Goal: Task Accomplishment & Management: Use online tool/utility

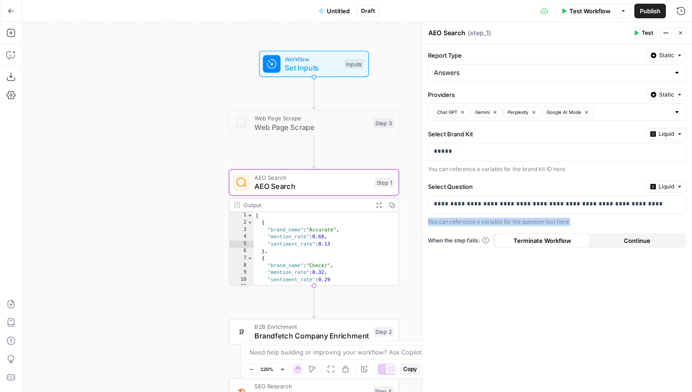
click at [318, 182] on span "AEO Search" at bounding box center [311, 186] width 115 height 11
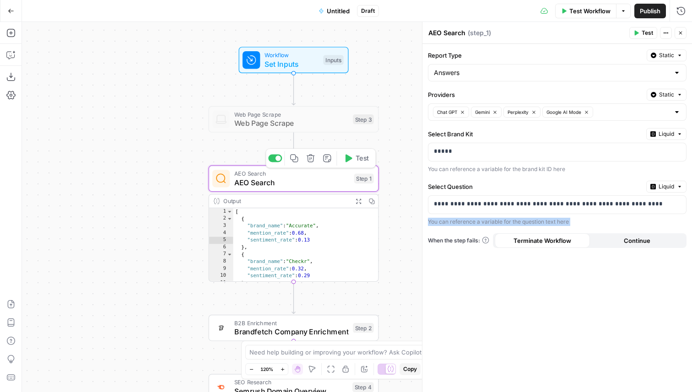
click at [290, 183] on span "AEO Search" at bounding box center [291, 182] width 115 height 11
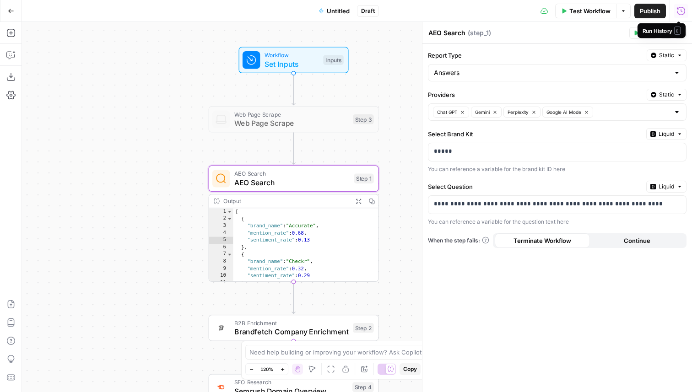
click at [682, 25] on div "Run History E" at bounding box center [661, 30] width 48 height 15
click at [680, 32] on icon "button" at bounding box center [680, 32] width 5 height 5
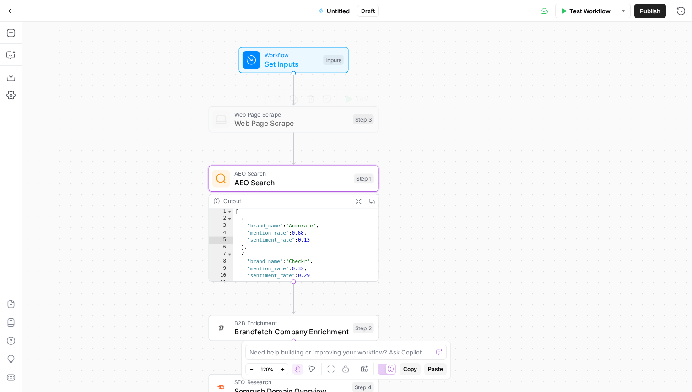
click at [324, 178] on span "AEO Search" at bounding box center [291, 182] width 115 height 11
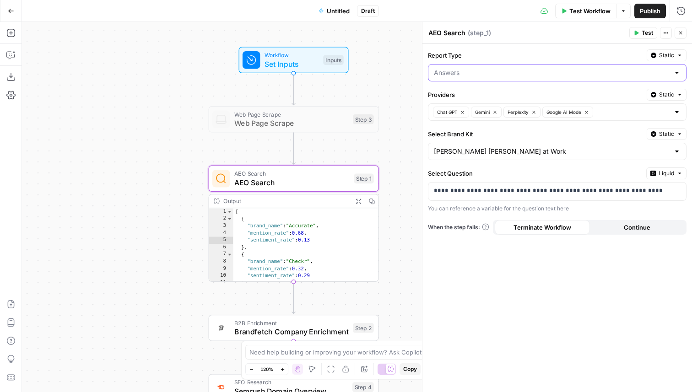
click at [457, 71] on input "Report Type" at bounding box center [552, 72] width 236 height 9
type input "Answers"
click at [527, 187] on p "**********" at bounding box center [550, 190] width 232 height 9
click at [528, 187] on p "**********" at bounding box center [550, 190] width 232 height 9
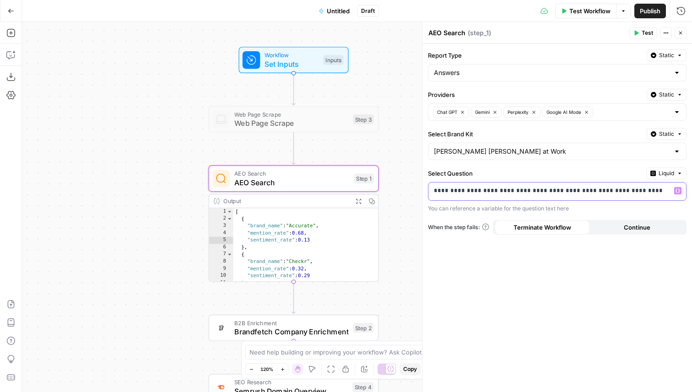
click at [528, 187] on p "**********" at bounding box center [550, 190] width 232 height 9
click at [7, 32] on icon "button" at bounding box center [10, 32] width 9 height 9
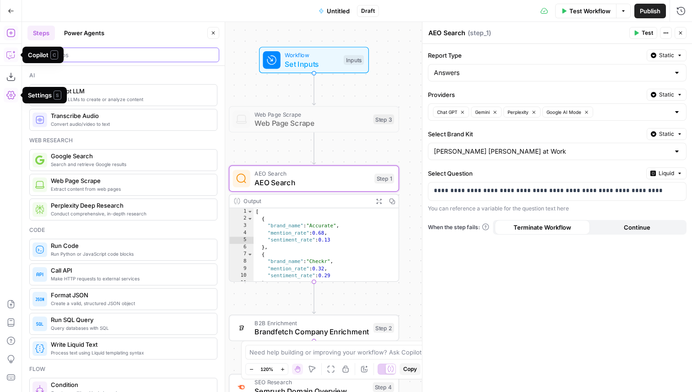
click at [76, 58] on input "search" at bounding box center [124, 54] width 184 height 9
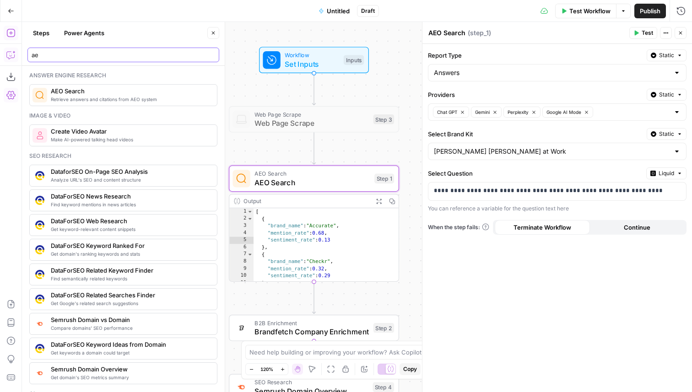
type input "a"
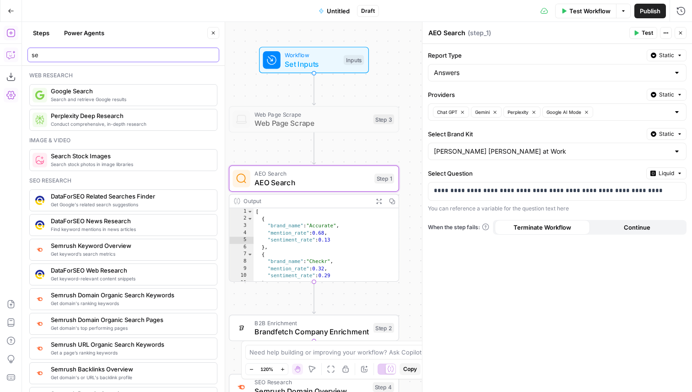
type input "s"
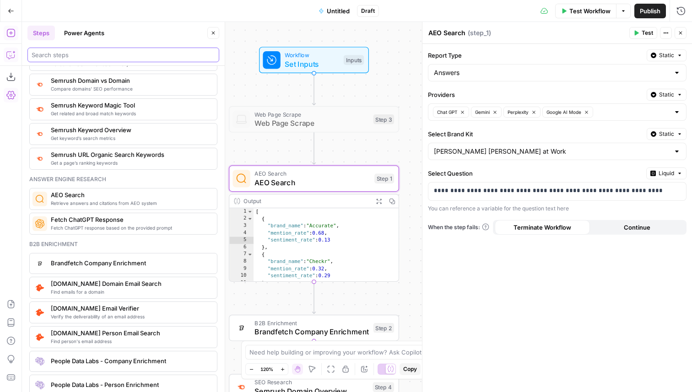
scroll to position [1134, 0]
click at [71, 204] on span "Retrieve answers and citations from AEO system" at bounding box center [130, 201] width 159 height 7
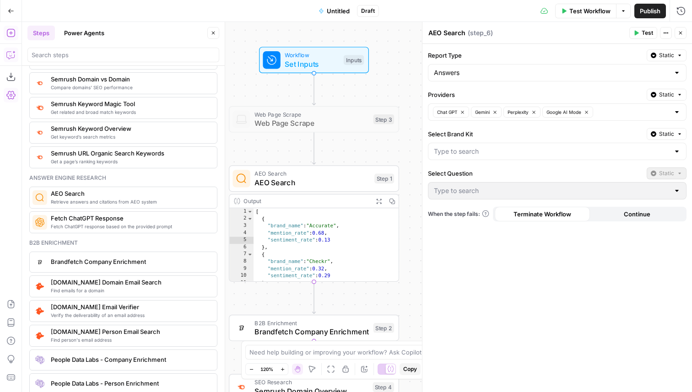
click at [69, 222] on span "Fetch ChatGPT Response" at bounding box center [130, 218] width 159 height 9
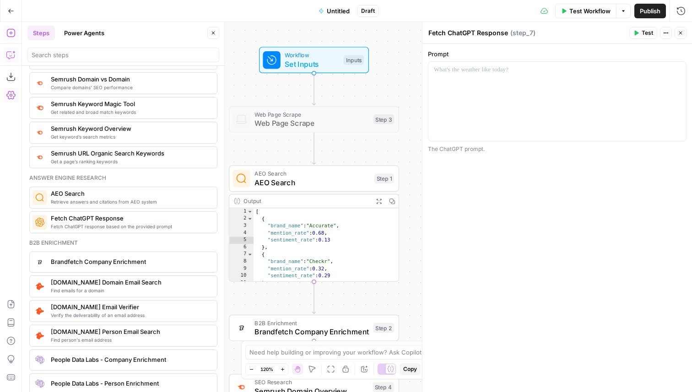
drag, startPoint x: 432, startPoint y: 33, endPoint x: 502, endPoint y: 33, distance: 70.0
click at [503, 33] on textarea "Fetch ChatGPT Response" at bounding box center [468, 32] width 80 height 9
click at [303, 186] on span "AEO Search" at bounding box center [311, 182] width 115 height 11
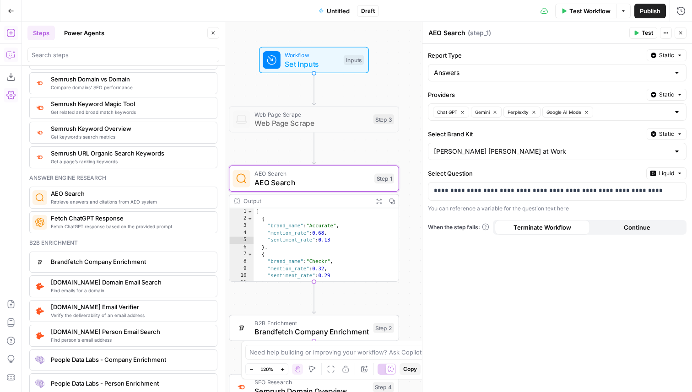
click at [218, 33] on button "Close" at bounding box center [213, 33] width 12 height 12
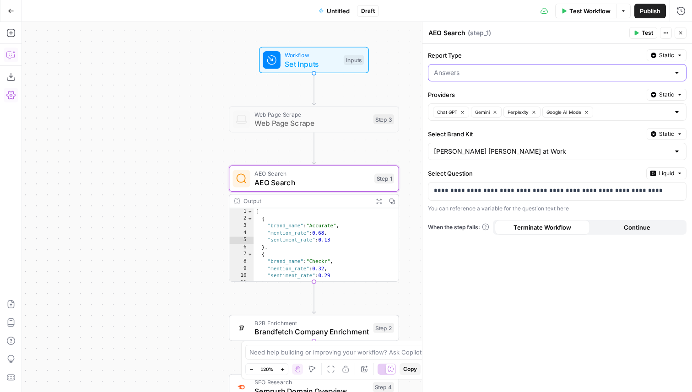
click at [475, 72] on input "Report Type" at bounding box center [552, 72] width 236 height 9
type input "Answers"
click at [492, 55] on label "Report Type" at bounding box center [535, 55] width 215 height 9
click at [492, 68] on input "Answers" at bounding box center [552, 72] width 236 height 9
type input "Answers"
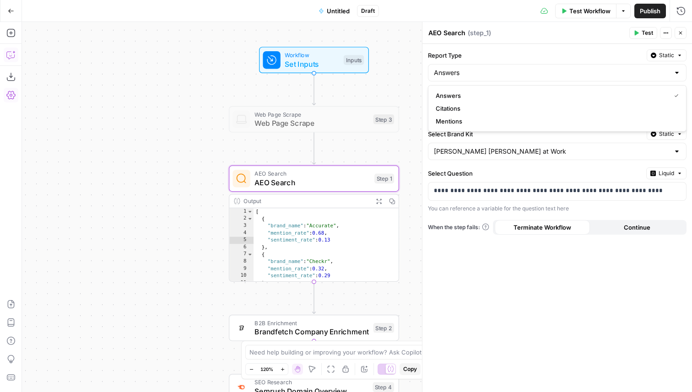
click at [519, 47] on div "**********" at bounding box center [557, 218] width 270 height 348
click at [498, 154] on input "Select Brand Kit" at bounding box center [552, 151] width 236 height 9
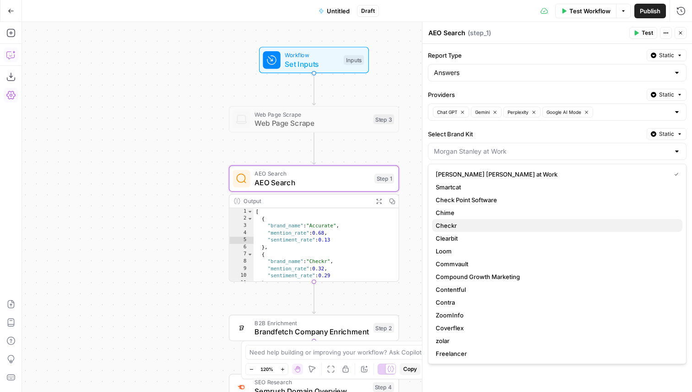
click at [462, 227] on span "Checkr" at bounding box center [555, 225] width 239 height 9
type input "Checkr"
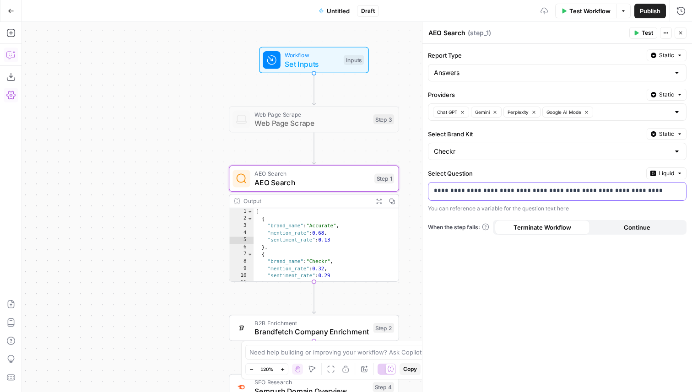
click at [484, 193] on p "**********" at bounding box center [557, 190] width 247 height 9
drag, startPoint x: 613, startPoint y: 187, endPoint x: 419, endPoint y: 187, distance: 194.0
click at [422, 187] on div "**********" at bounding box center [557, 207] width 270 height 370
click at [657, 176] on button "Liquid" at bounding box center [666, 173] width 40 height 12
click at [651, 195] on span "Static" at bounding box center [645, 192] width 58 height 9
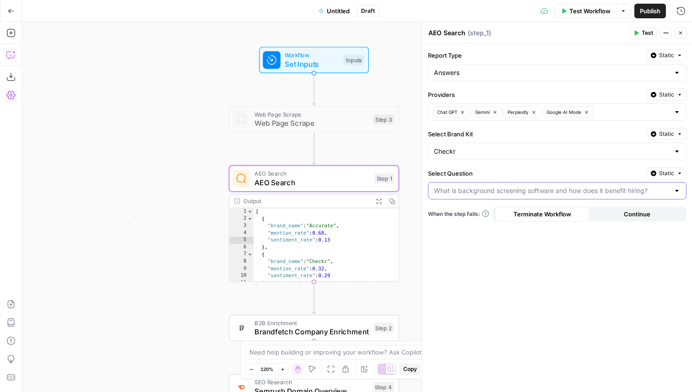
click at [540, 192] on input "Select Question" at bounding box center [552, 190] width 236 height 9
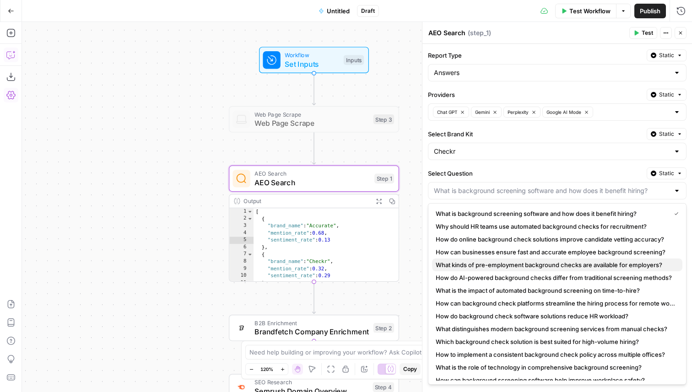
click at [490, 263] on span "What kinds of pre-employment background checks are available for employers?" at bounding box center [555, 264] width 239 height 9
type input "What kinds of pre-employment background checks are available for employers?"
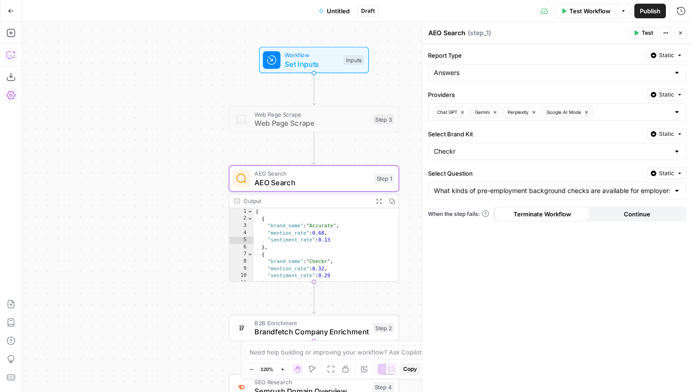
click at [654, 169] on button "Static" at bounding box center [667, 173] width 40 height 12
click at [653, 215] on span "Liquid" at bounding box center [649, 213] width 52 height 9
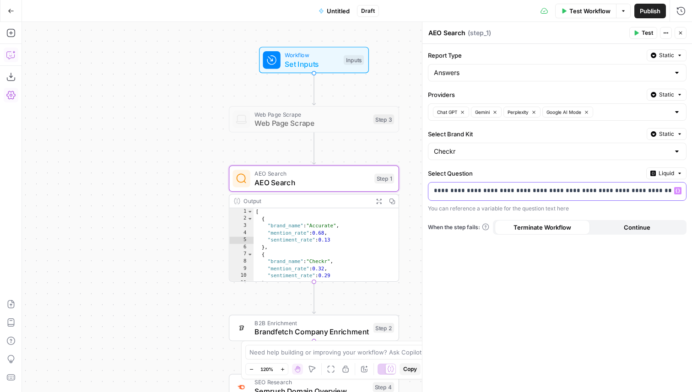
drag, startPoint x: 640, startPoint y: 187, endPoint x: 431, endPoint y: 186, distance: 208.7
click at [431, 186] on div "**********" at bounding box center [549, 192] width 243 height 18
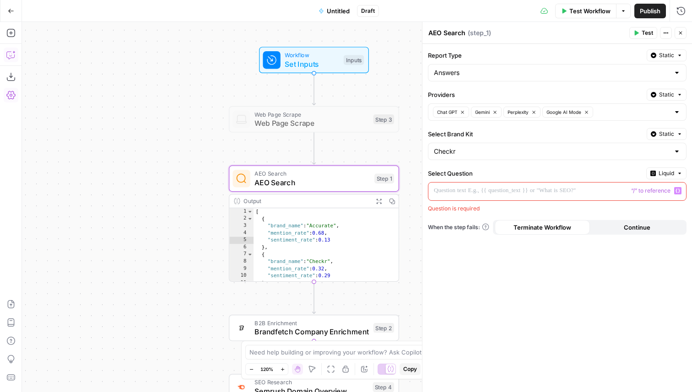
click at [482, 179] on div "Select Question Liquid “/” to reference Variables Menu Question is required" at bounding box center [557, 189] width 259 height 45
click at [514, 189] on p at bounding box center [557, 190] width 247 height 9
click at [521, 74] on input "Report Type" at bounding box center [552, 72] width 236 height 9
type input "Answers"
click at [504, 43] on header "AEO Search AEO Search ( step_1 ) Test Actions Close" at bounding box center [557, 33] width 270 height 22
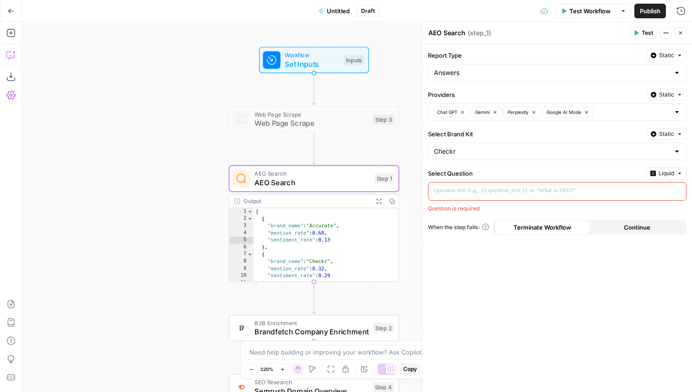
click at [493, 195] on div at bounding box center [549, 192] width 243 height 18
click at [670, 177] on span "Liquid" at bounding box center [666, 173] width 16 height 8
click at [648, 196] on span "Static" at bounding box center [645, 192] width 58 height 9
click at [534, 189] on input "Select Question" at bounding box center [552, 190] width 236 height 9
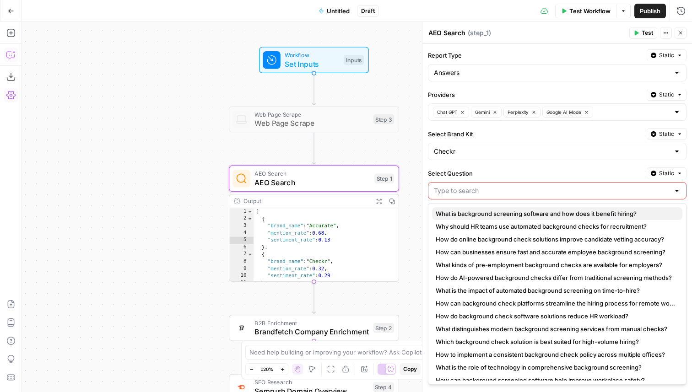
click at [491, 218] on button "What is background screening software and how does it benefit hiring?" at bounding box center [557, 213] width 250 height 13
type input "What is background screening software and how does it benefit hiring?"
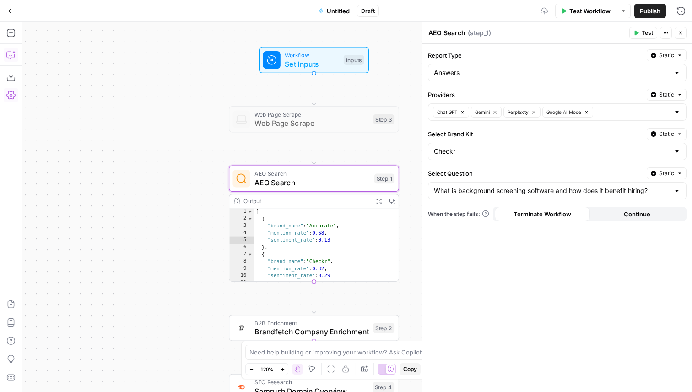
click at [647, 35] on span "Test" at bounding box center [647, 33] width 11 height 8
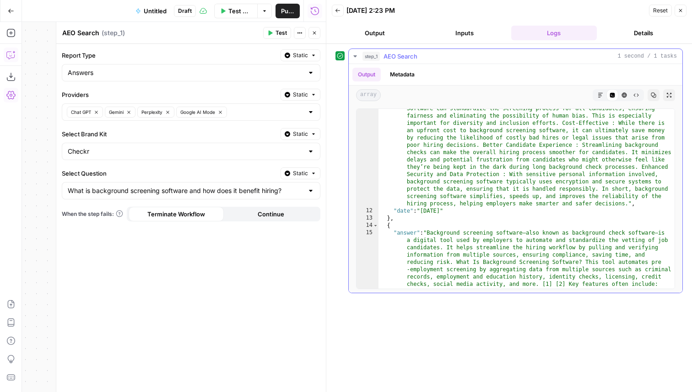
scroll to position [929, 0]
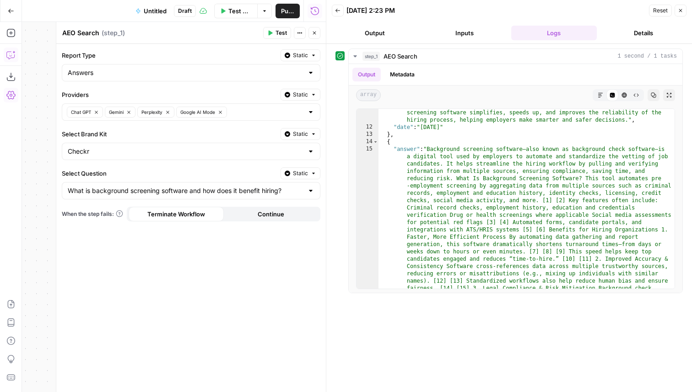
click at [312, 32] on icon "button" at bounding box center [314, 32] width 5 height 5
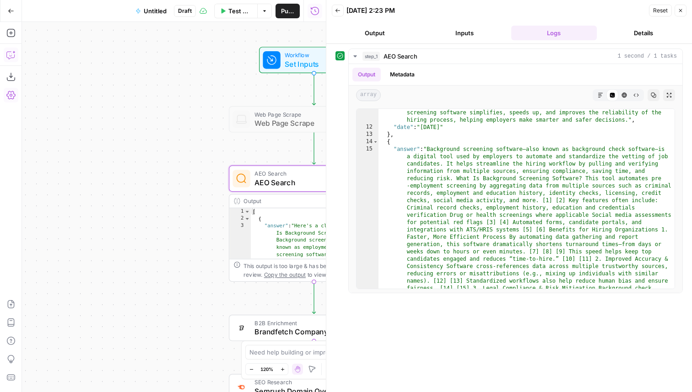
click at [680, 7] on button "Close" at bounding box center [681, 11] width 12 height 12
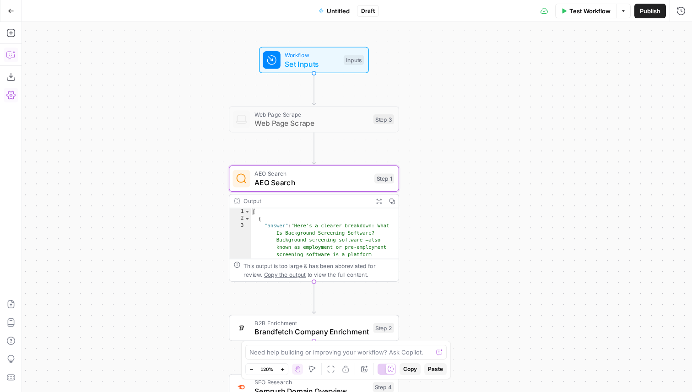
click at [297, 187] on span "AEO Search" at bounding box center [311, 182] width 115 height 11
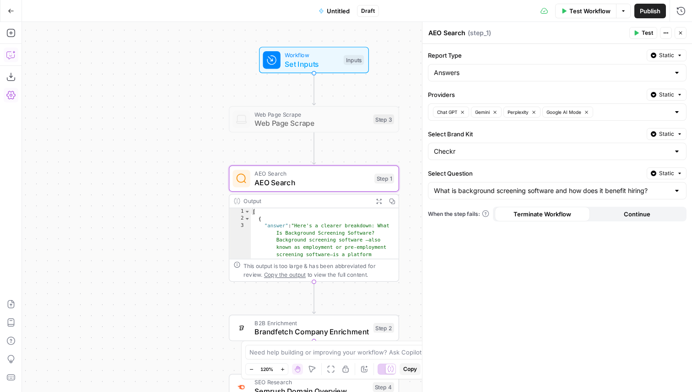
click at [476, 78] on div "Answers" at bounding box center [557, 72] width 259 height 17
click at [470, 111] on span "Citations" at bounding box center [555, 108] width 239 height 9
type input "Citations"
click at [456, 72] on input "Report Type" at bounding box center [552, 72] width 236 height 9
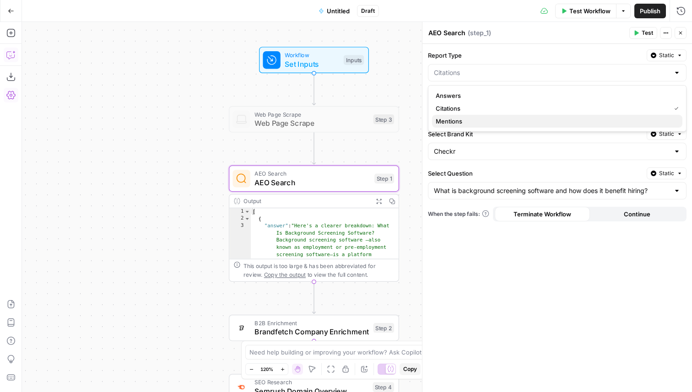
click at [458, 118] on span "Mentions" at bounding box center [555, 121] width 239 height 9
type input "Mentions"
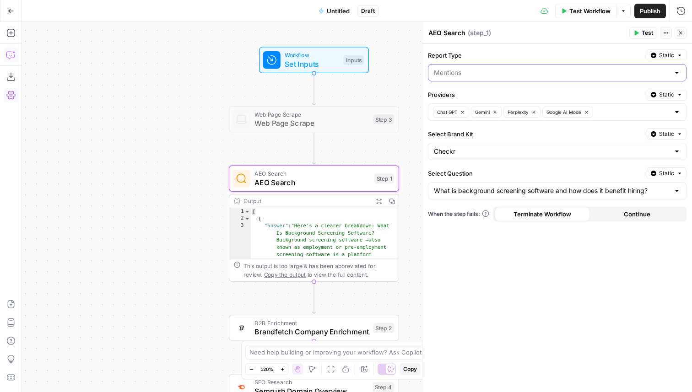
click at [460, 73] on input "Report Type" at bounding box center [552, 72] width 236 height 9
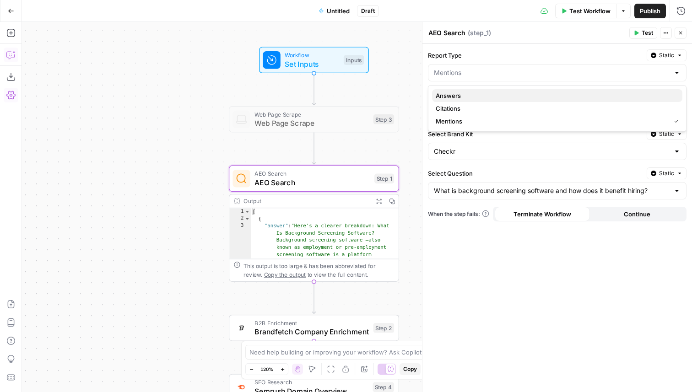
click at [460, 94] on span "Answers" at bounding box center [555, 95] width 239 height 9
type input "Answers"
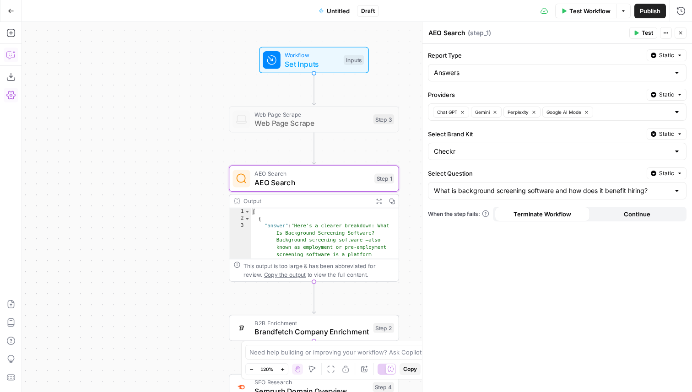
click at [480, 58] on label "Report Type" at bounding box center [535, 55] width 215 height 9
click at [480, 68] on input "Answers" at bounding box center [552, 72] width 236 height 9
type input "Answers"
click at [480, 58] on label "Report Type" at bounding box center [535, 55] width 215 height 9
click at [480, 68] on input "Answers" at bounding box center [552, 72] width 236 height 9
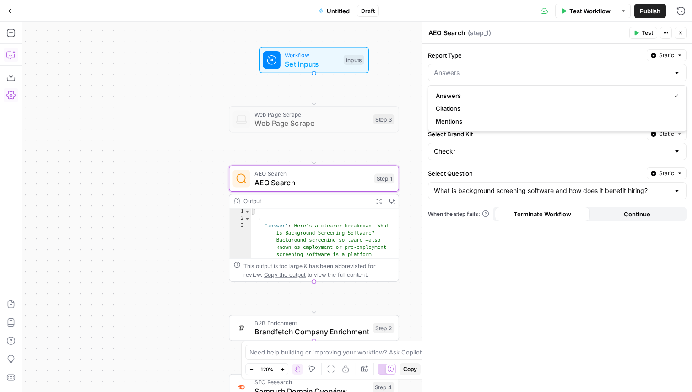
click at [472, 98] on span "Answers" at bounding box center [551, 95] width 231 height 9
type input "Answers"
click at [486, 187] on input "Select Question" at bounding box center [552, 190] width 236 height 9
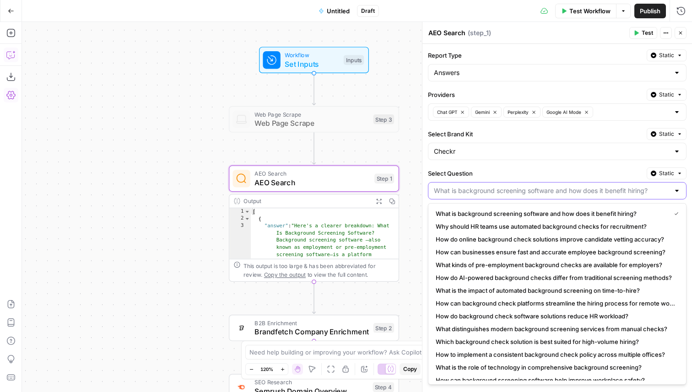
click at [486, 187] on input "Select Question" at bounding box center [552, 190] width 236 height 9
type input "What is background screening software and how does it benefit hiring?"
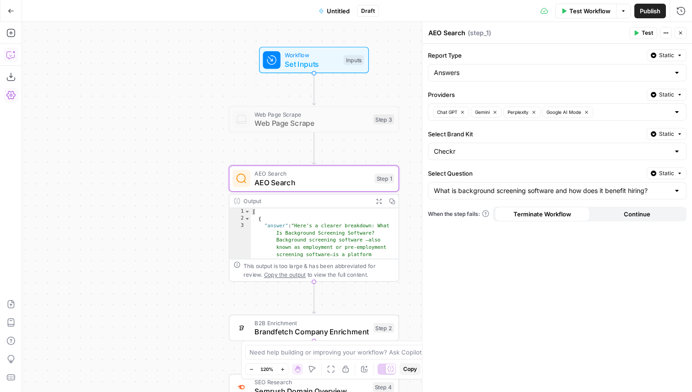
click at [496, 178] on div "Select Question Static" at bounding box center [557, 173] width 259 height 12
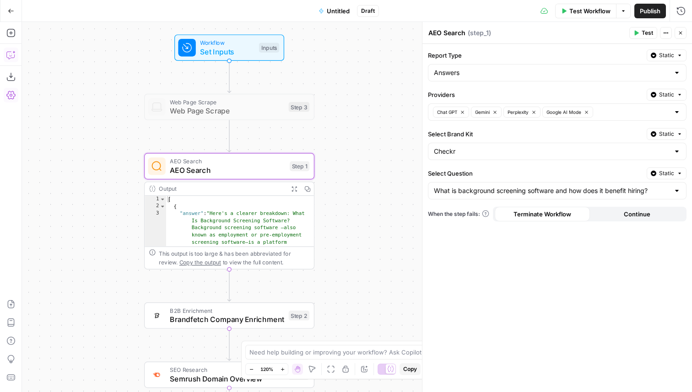
drag, startPoint x: 407, startPoint y: 179, endPoint x: 324, endPoint y: 167, distance: 84.7
click at [323, 167] on div "Workflow Set Inputs Inputs Web Page Scrape Web Page Scrape Step 3 AEO Search AE…" at bounding box center [357, 207] width 670 height 370
click at [464, 144] on div "Checkr" at bounding box center [557, 151] width 259 height 17
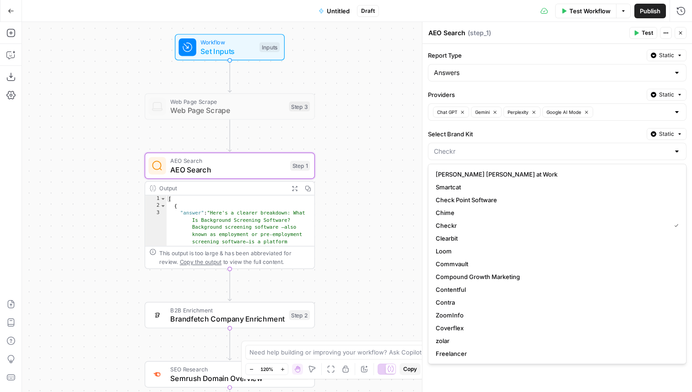
click at [464, 144] on div at bounding box center [557, 151] width 259 height 17
type input "Checkr"
click at [480, 133] on label "Select Brand Kit" at bounding box center [535, 134] width 215 height 9
click at [480, 147] on input "Checkr" at bounding box center [552, 151] width 236 height 9
type input "Checkr"
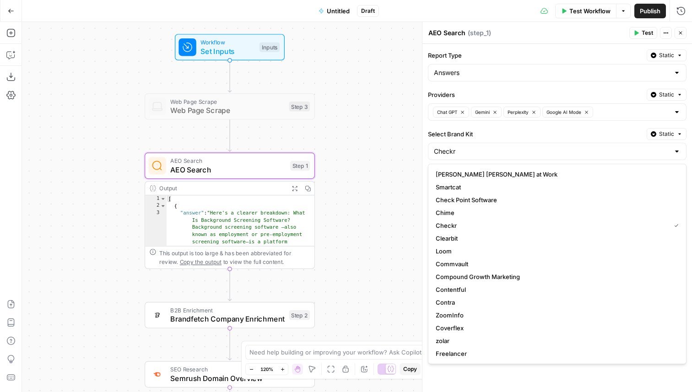
click at [480, 133] on label "Select Brand Kit" at bounding box center [535, 134] width 215 height 9
click at [480, 147] on input "Checkr" at bounding box center [552, 151] width 236 height 9
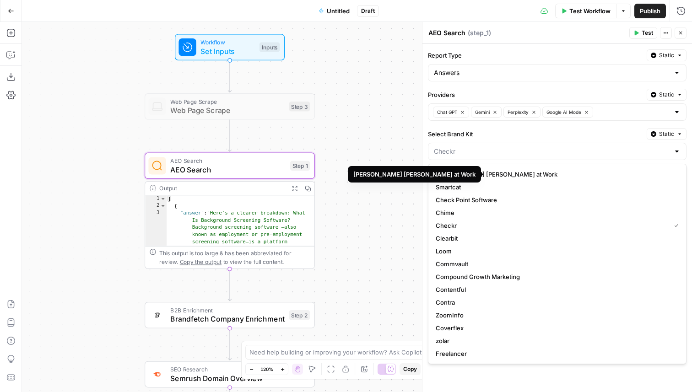
type input "Checkr"
click at [502, 134] on label "Select Brand Kit" at bounding box center [535, 134] width 215 height 9
click at [502, 147] on input "Checkr" at bounding box center [552, 151] width 236 height 9
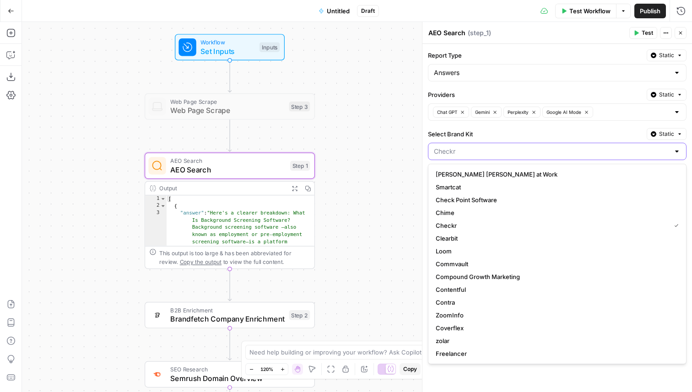
click at [488, 153] on input "Select Brand Kit" at bounding box center [552, 151] width 236 height 9
click at [457, 213] on span "Chime" at bounding box center [555, 212] width 239 height 9
type input "Chime"
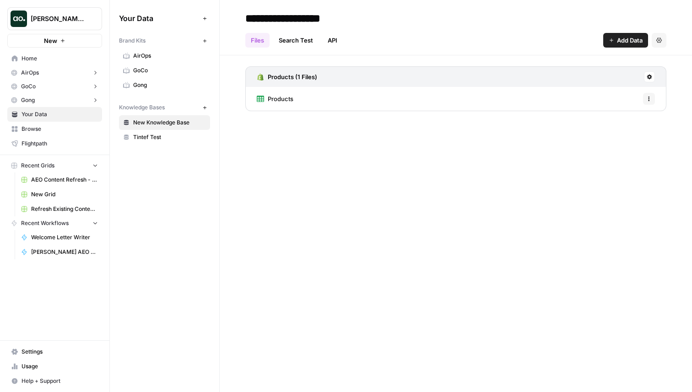
click at [39, 63] on link "Home" at bounding box center [54, 58] width 95 height 15
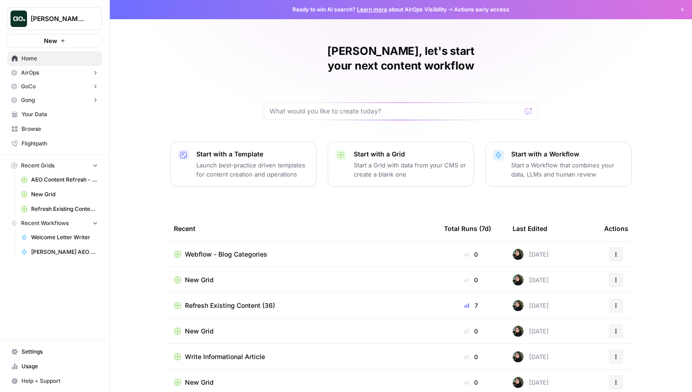
click at [81, 88] on button "GoCo" at bounding box center [54, 87] width 95 height 14
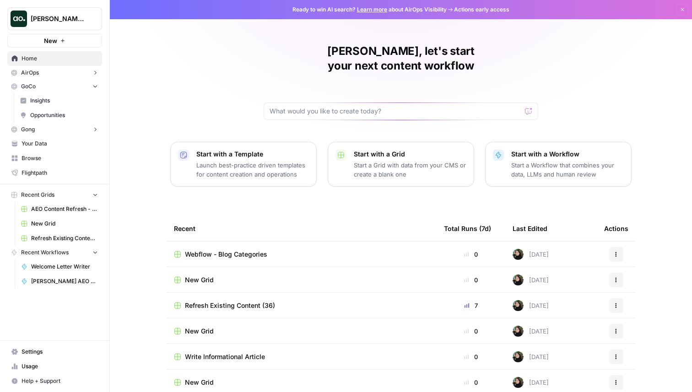
click at [63, 100] on span "Insights" at bounding box center [64, 101] width 68 height 8
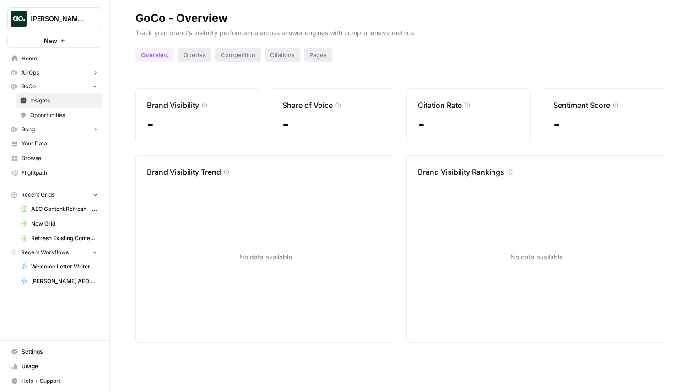
click at [63, 119] on span "Opportunities" at bounding box center [64, 115] width 68 height 8
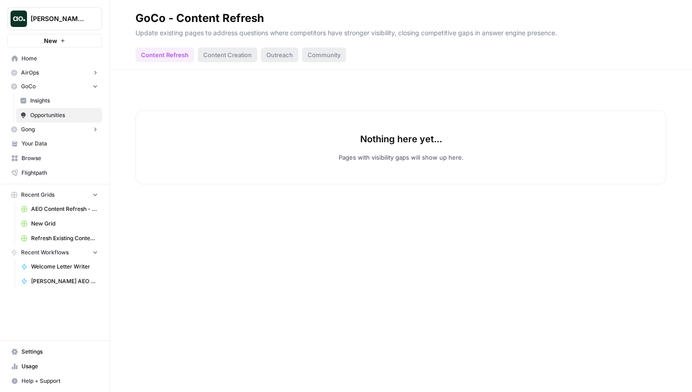
click at [61, 127] on button "Gong" at bounding box center [54, 130] width 95 height 14
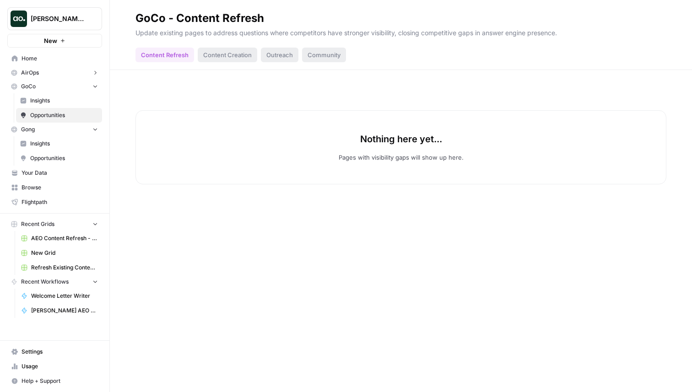
click at [59, 141] on span "Insights" at bounding box center [64, 144] width 68 height 8
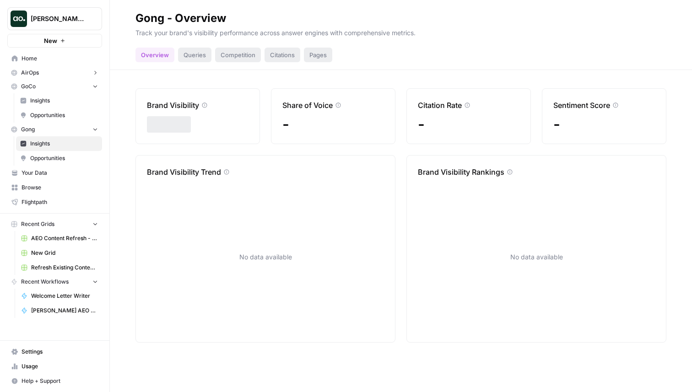
click at [58, 152] on link "Opportunities" at bounding box center [59, 158] width 86 height 15
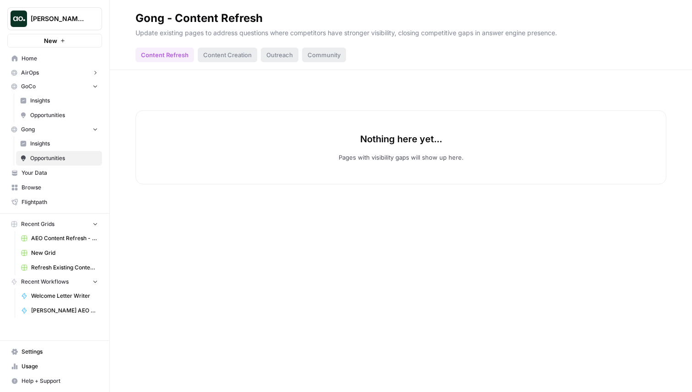
click at [57, 236] on span "AEO Content Refresh - Testing" at bounding box center [64, 238] width 67 height 8
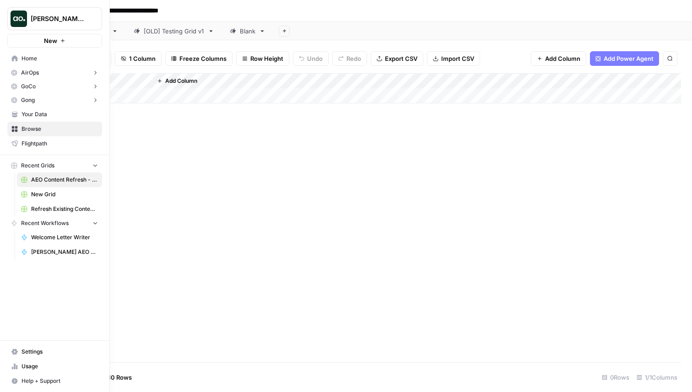
click at [50, 12] on button "[PERSON_NAME] testing" at bounding box center [54, 18] width 95 height 23
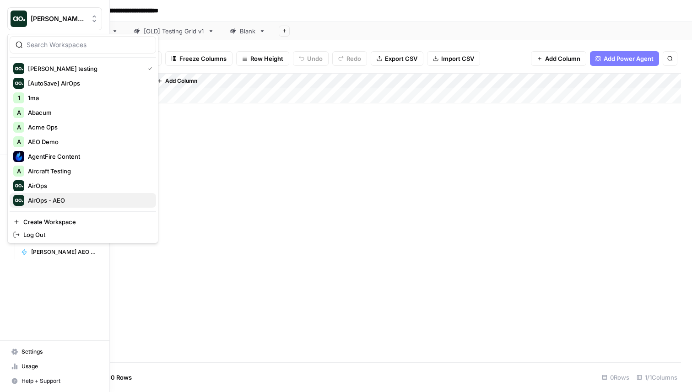
click at [55, 197] on span "AirOps - AEO" at bounding box center [88, 200] width 121 height 9
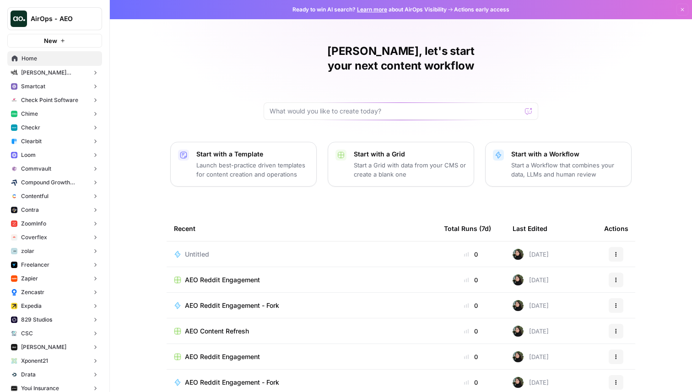
click at [57, 130] on button "Checkr" at bounding box center [54, 128] width 95 height 14
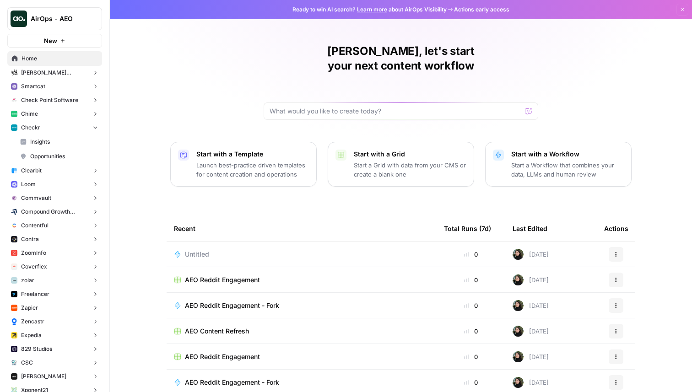
click at [57, 135] on link "Insights" at bounding box center [59, 142] width 86 height 15
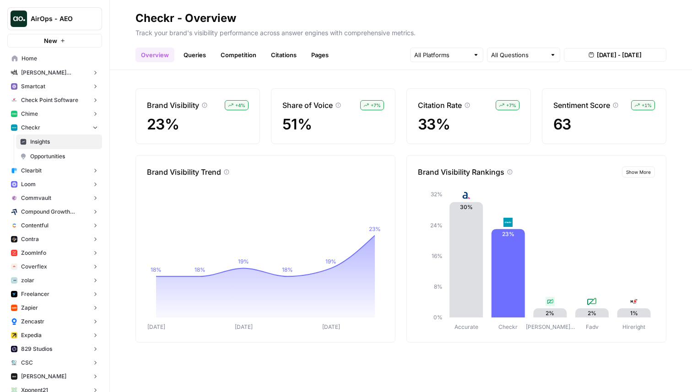
click at [389, 56] on div "Overview Queries Competition Citations Pages All Questions Aug 21, 2025 - Aug 2…" at bounding box center [400, 51] width 531 height 22
click at [619, 125] on div "63" at bounding box center [604, 124] width 102 height 16
click at [192, 51] on link "Queries" at bounding box center [194, 55] width 33 height 15
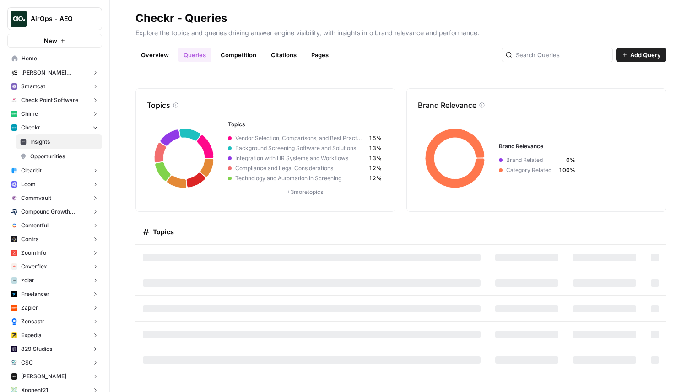
click at [233, 54] on link "Competition" at bounding box center [238, 55] width 47 height 15
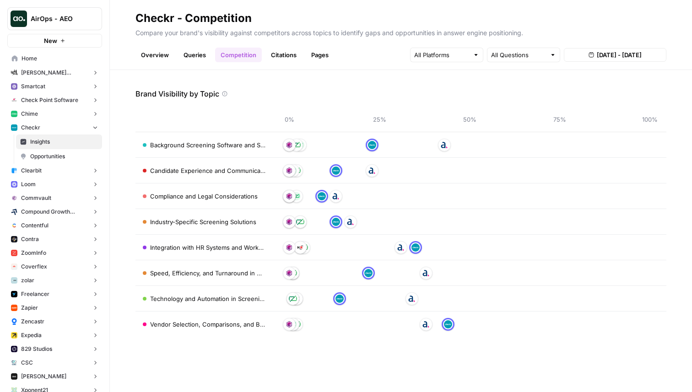
click at [282, 52] on link "Citations" at bounding box center [283, 55] width 37 height 15
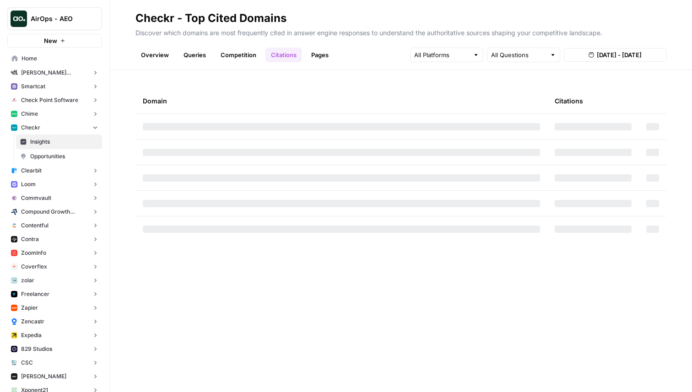
click at [317, 52] on link "Pages" at bounding box center [320, 55] width 28 height 15
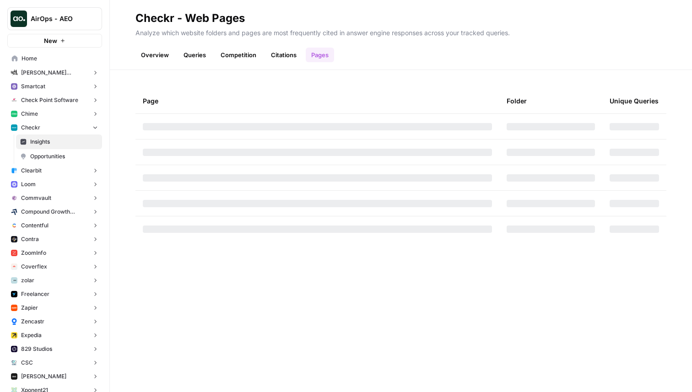
click at [155, 54] on link "Overview" at bounding box center [154, 55] width 39 height 15
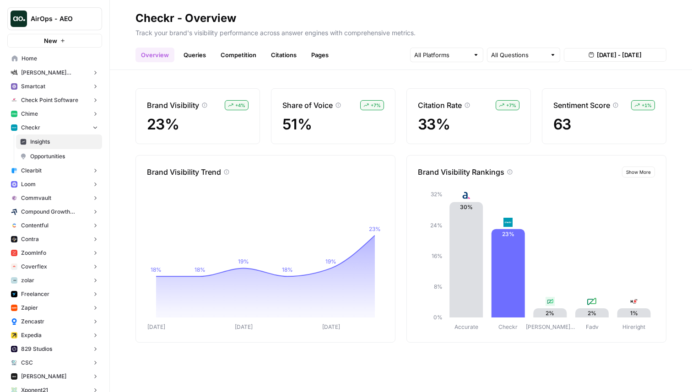
click at [182, 56] on link "Queries" at bounding box center [194, 55] width 33 height 15
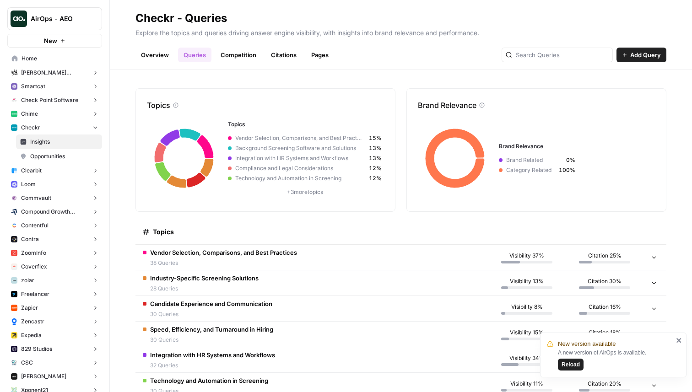
click at [565, 363] on span "Reload" at bounding box center [570, 365] width 18 height 8
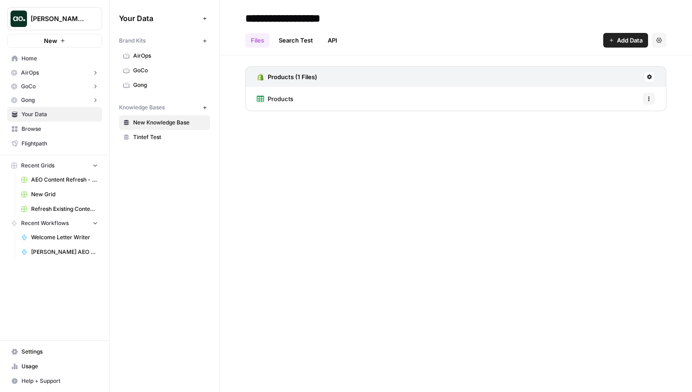
click at [80, 179] on span "AEO Content Refresh - Testing" at bounding box center [64, 180] width 67 height 8
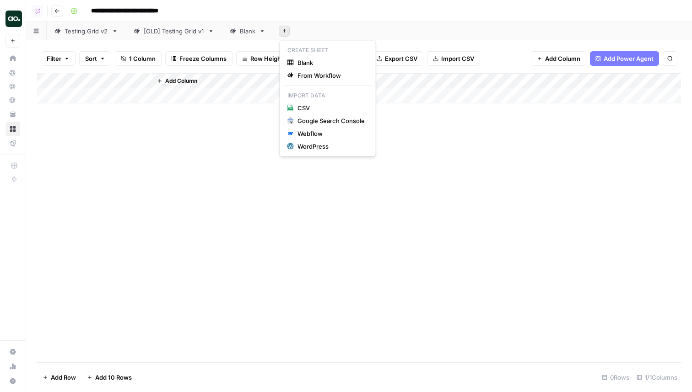
click at [284, 26] on button "Add Sheet" at bounding box center [284, 31] width 11 height 11
click at [313, 23] on div "Add Sheet" at bounding box center [482, 31] width 419 height 18
click at [674, 55] on button "Search" at bounding box center [670, 58] width 15 height 15
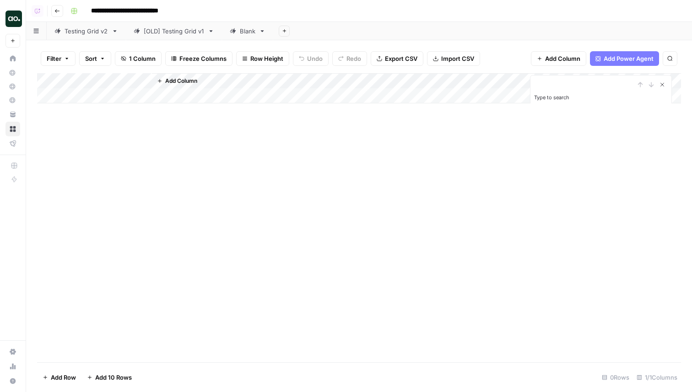
click at [661, 84] on icon "Close Search" at bounding box center [661, 84] width 7 height 7
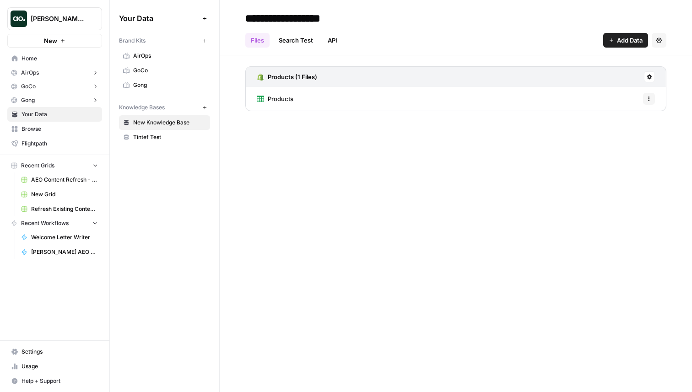
click at [56, 206] on span "Refresh Existing Content (36)" at bounding box center [64, 209] width 67 height 8
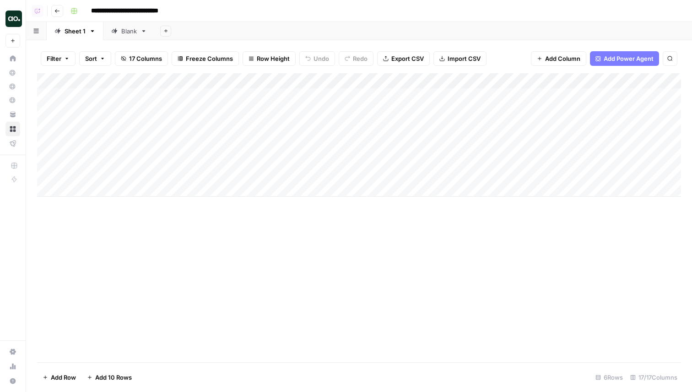
click at [66, 57] on icon "button" at bounding box center [66, 58] width 5 height 5
click at [76, 104] on input "text" at bounding box center [108, 106] width 100 height 9
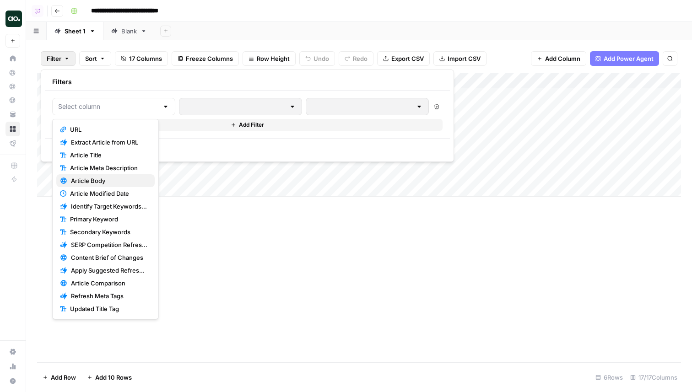
click at [92, 177] on span "Article Body" at bounding box center [109, 180] width 76 height 9
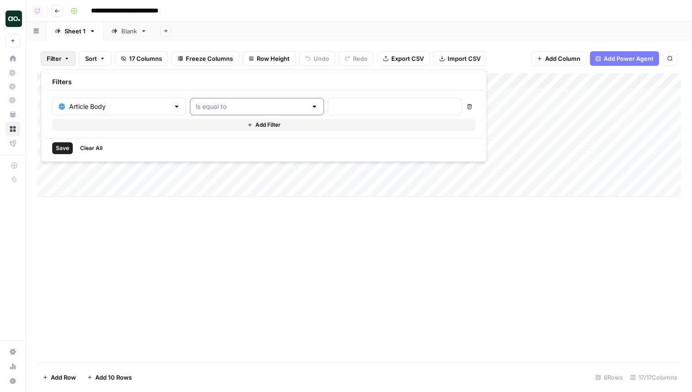
click at [201, 110] on input "text" at bounding box center [251, 106] width 111 height 9
click at [211, 151] on span "contains" at bounding box center [213, 155] width 87 height 9
type input "contains"
click at [238, 106] on input "text" at bounding box center [251, 106] width 111 height 9
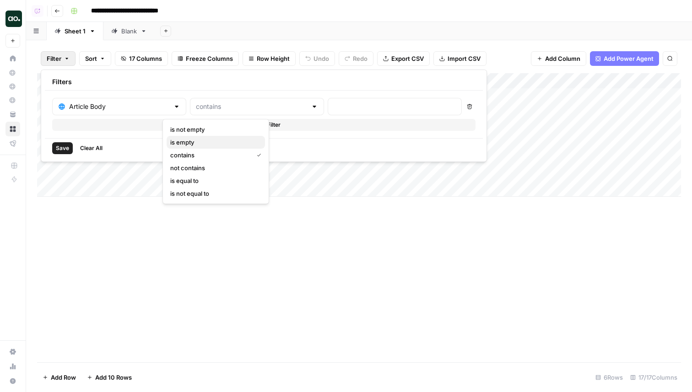
click at [228, 137] on button "is empty" at bounding box center [216, 142] width 98 height 13
type input "is empty"
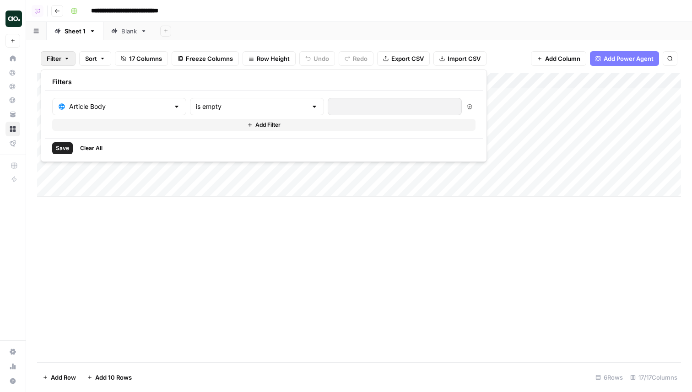
click at [60, 151] on span "Save" at bounding box center [62, 148] width 13 height 8
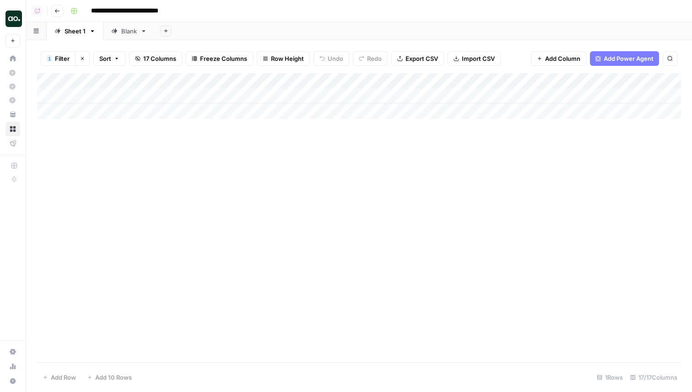
click at [118, 61] on button "Sort" at bounding box center [109, 58] width 32 height 15
click at [148, 107] on input "text" at bounding box center [177, 105] width 93 height 9
drag, startPoint x: 152, startPoint y: 119, endPoint x: 157, endPoint y: 130, distance: 11.9
click at [157, 130] on span "URL" at bounding box center [173, 126] width 55 height 9
type input "URL"
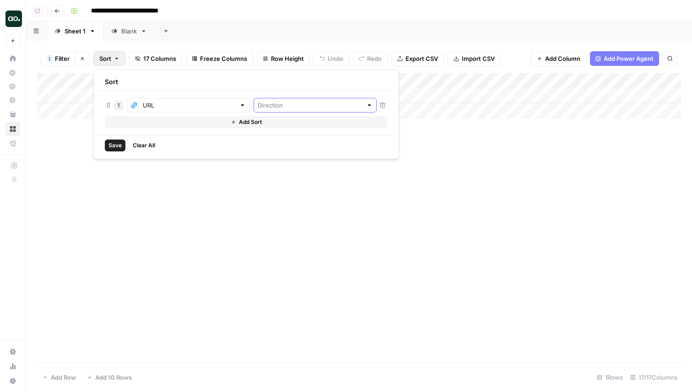
click at [258, 102] on input "text" at bounding box center [310, 105] width 105 height 9
click at [251, 123] on span "Ascending" at bounding box center [275, 126] width 79 height 9
type input "Ascending"
click at [113, 147] on span "Save" at bounding box center [114, 145] width 13 height 8
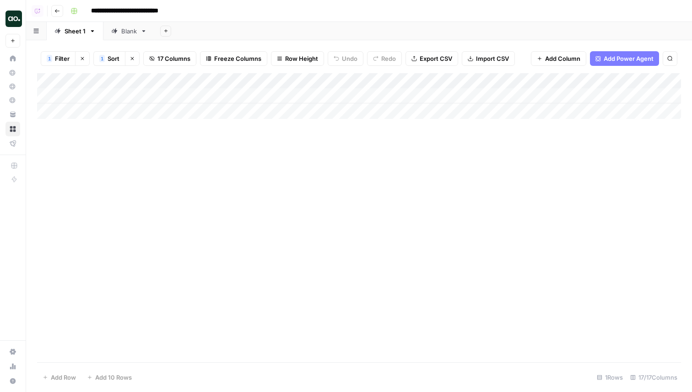
click at [235, 167] on div "Add Column" at bounding box center [359, 217] width 644 height 289
click at [124, 45] on div "1 Filter Clear filters 1 Sort Clear sorts 17 Columns Freeze Columns Row Height …" at bounding box center [359, 58] width 644 height 29
click at [129, 59] on button "Clear sorts" at bounding box center [132, 58] width 15 height 15
click at [118, 54] on button "Sort" at bounding box center [109, 58] width 32 height 15
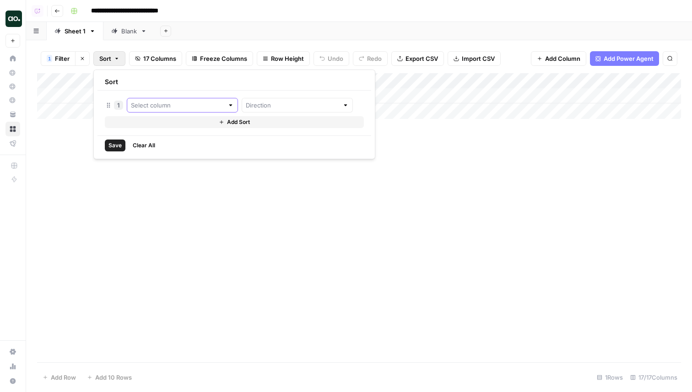
click at [144, 104] on input "text" at bounding box center [177, 105] width 93 height 9
click at [145, 129] on div "URL" at bounding box center [170, 126] width 70 height 9
type input "URL"
click at [120, 146] on span "Save" at bounding box center [114, 145] width 13 height 8
